Goal: Task Accomplishment & Management: Manage account settings

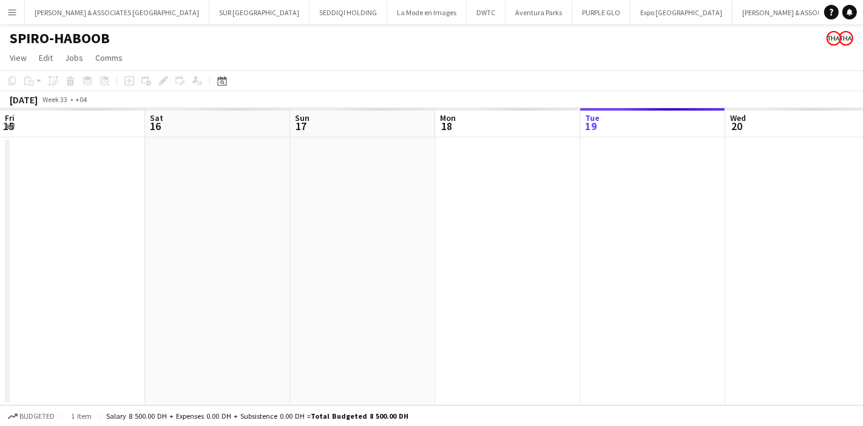
scroll to position [0, 424]
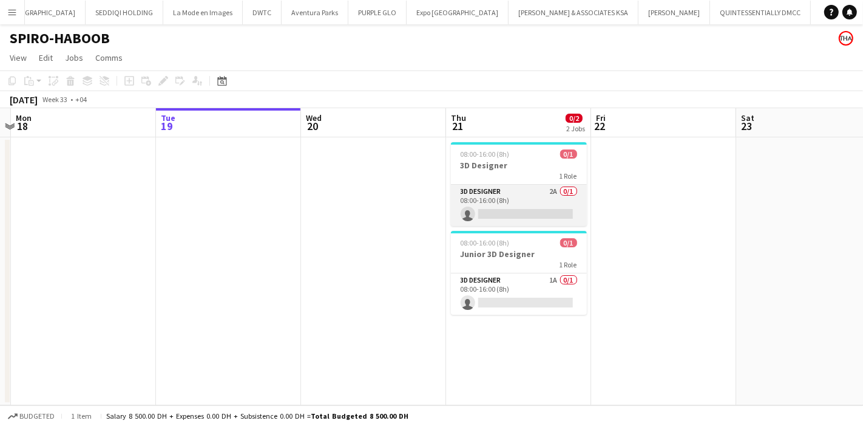
click at [511, 204] on app-card-role "3D Designer 2A 0/1 08:00-16:00 (8h) single-neutral-actions" at bounding box center [519, 205] width 136 height 41
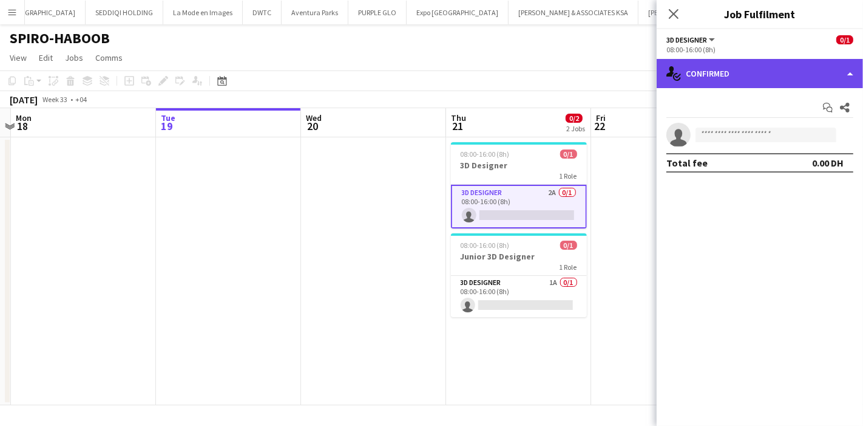
click at [697, 77] on div "single-neutral-actions-check-2 Confirmed" at bounding box center [760, 73] width 206 height 29
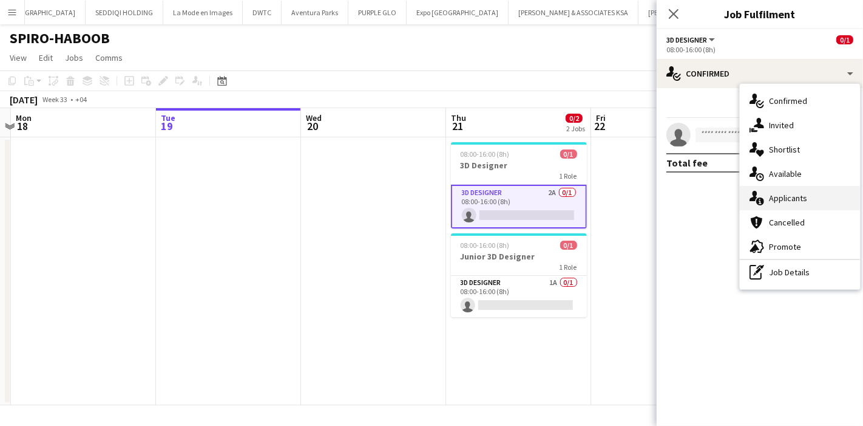
click at [811, 197] on div "single-neutral-actions-information Applicants" at bounding box center [800, 198] width 120 height 24
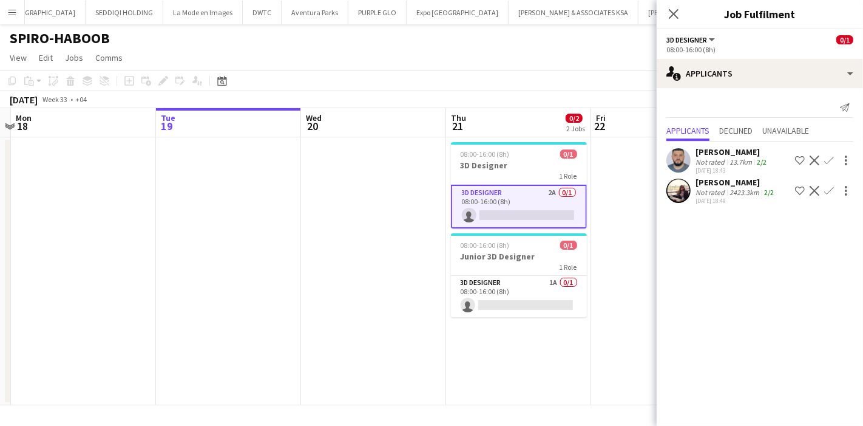
click at [671, 162] on app-user-avatar at bounding box center [678, 160] width 24 height 24
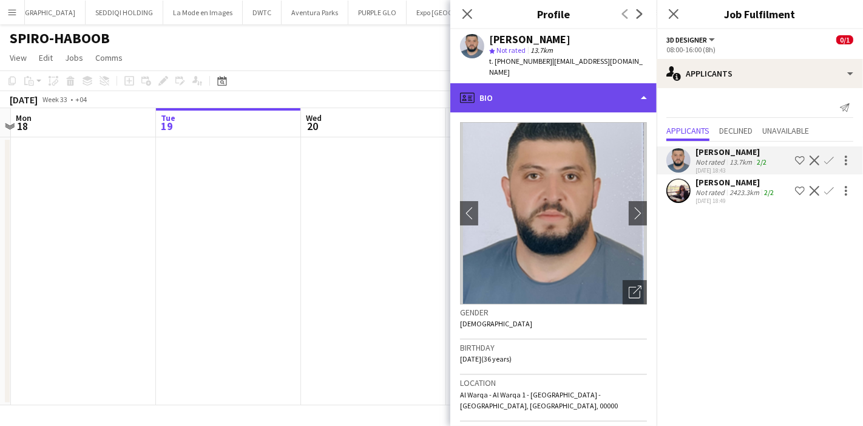
click at [584, 84] on div "profile Bio" at bounding box center [553, 97] width 206 height 29
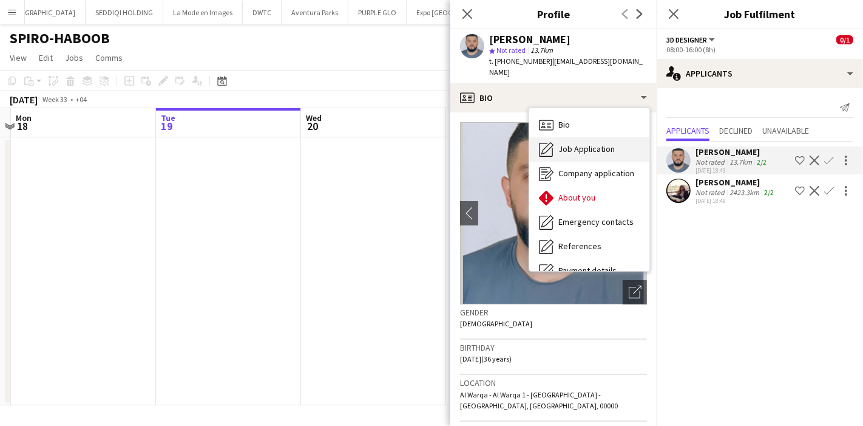
click at [594, 143] on span "Job Application" at bounding box center [586, 148] width 56 height 11
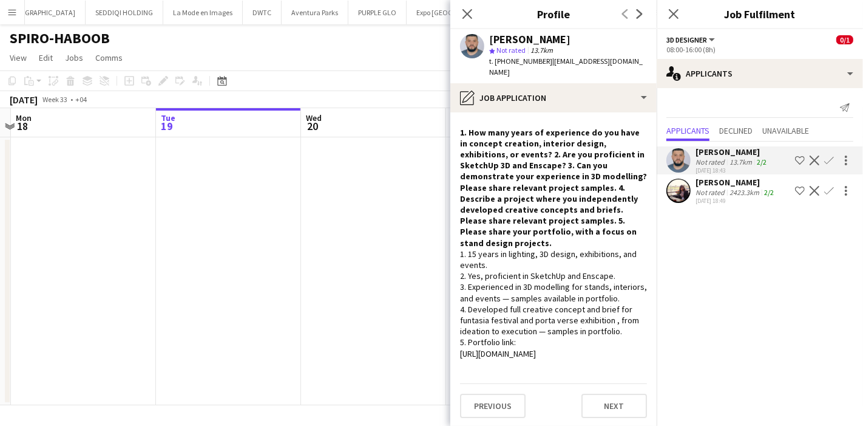
click at [680, 189] on app-user-avatar at bounding box center [678, 190] width 24 height 24
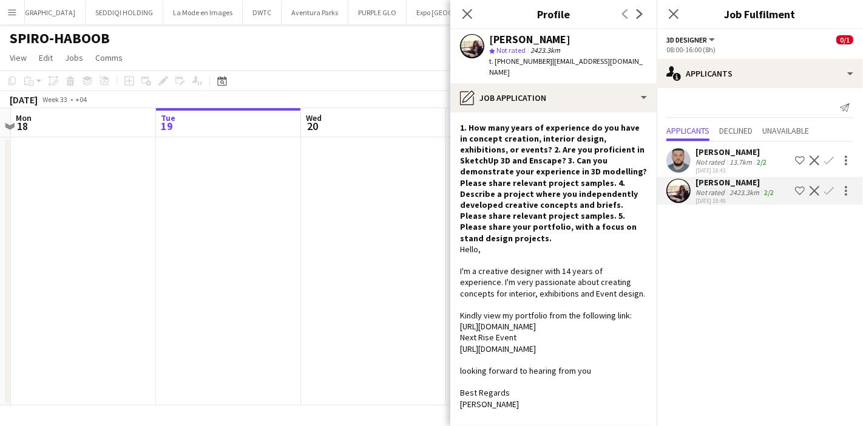
scroll to position [0, 0]
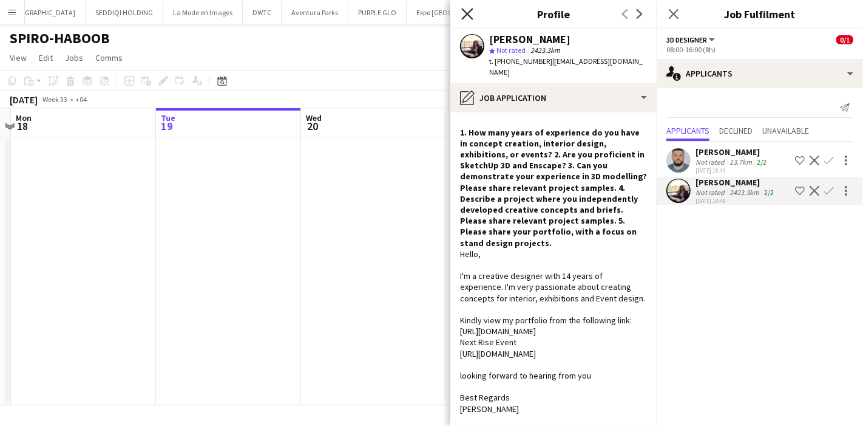
click at [470, 15] on icon "Close pop-in" at bounding box center [467, 14] width 12 height 12
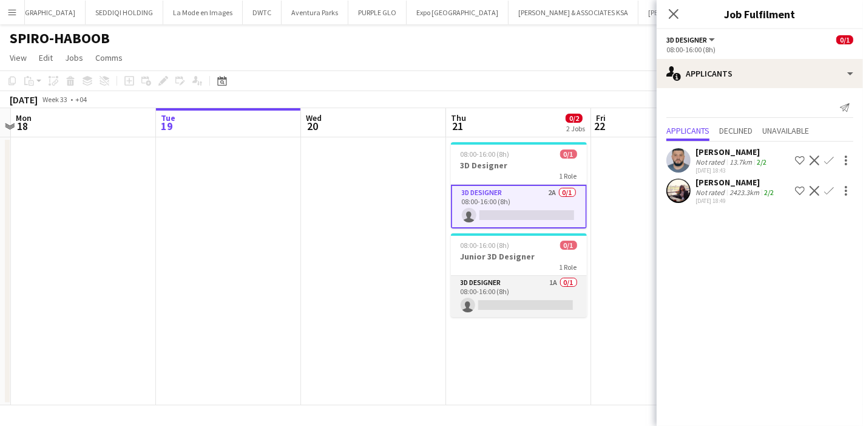
click at [558, 281] on app-card-role "3D Designer 1A 0/1 08:00-16:00 (8h) single-neutral-actions" at bounding box center [519, 296] width 136 height 41
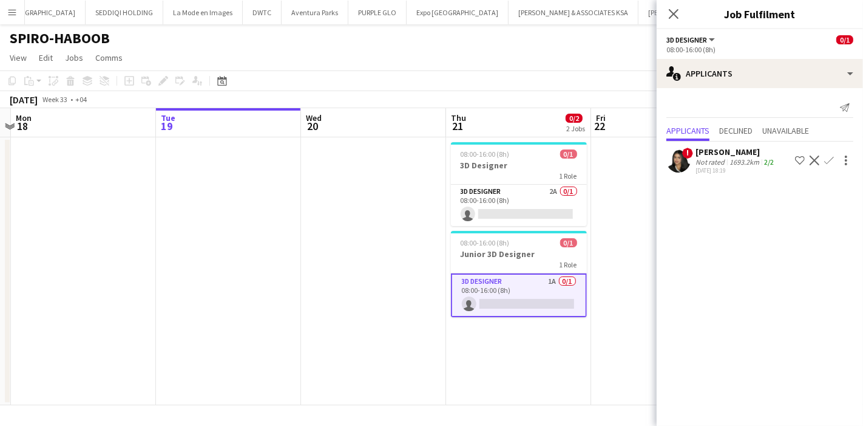
click at [674, 160] on app-user-avatar at bounding box center [678, 160] width 24 height 24
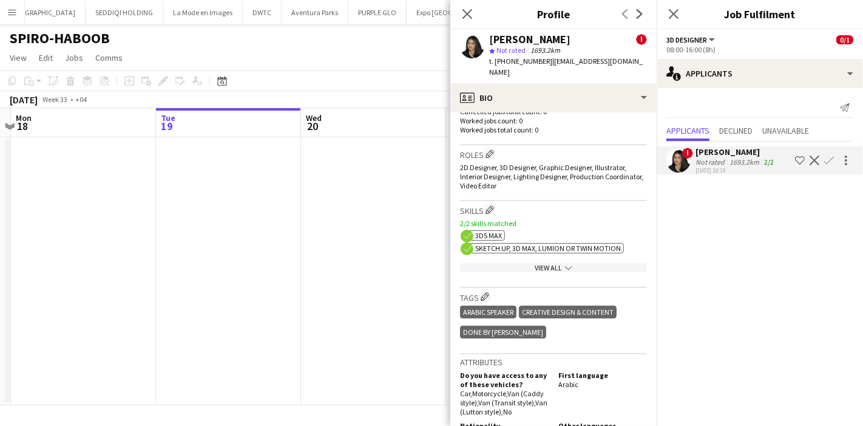
scroll to position [469, 0]
click at [467, 19] on icon "Close pop-in" at bounding box center [467, 14] width 12 height 12
